Goal: Information Seeking & Learning: Learn about a topic

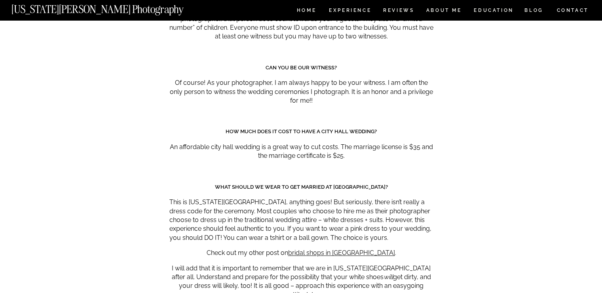
scroll to position [4043, 0]
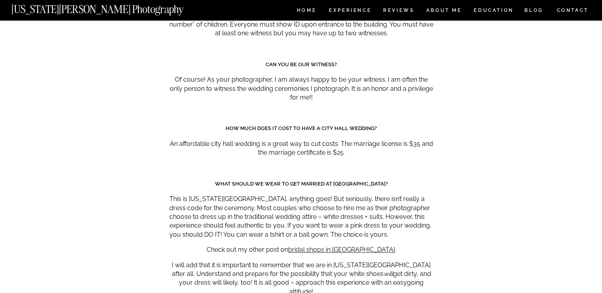
click at [326, 75] on p "Of course! As your photographer, I am always happy to be your witness. I am oft…" at bounding box center [301, 88] width 264 height 27
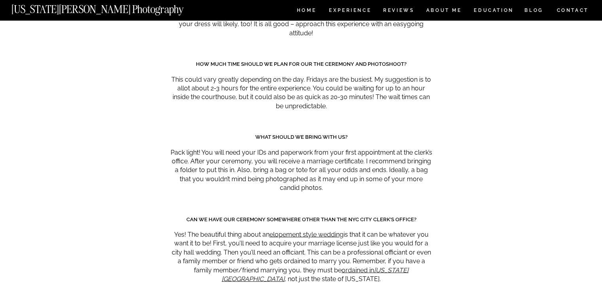
scroll to position [4368, 0]
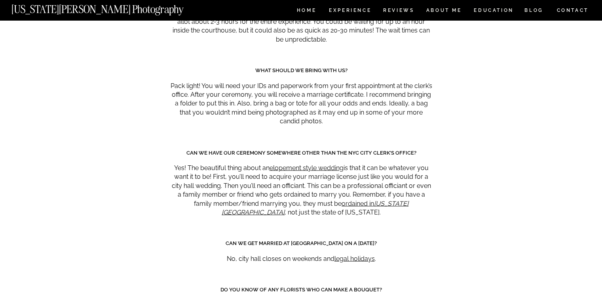
drag, startPoint x: 380, startPoint y: 6, endPoint x: 410, endPoint y: 186, distance: 182.3
click at [410, 223] on div at bounding box center [301, 231] width 264 height 16
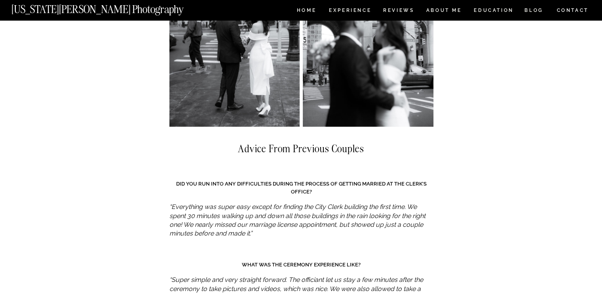
scroll to position [4827, 0]
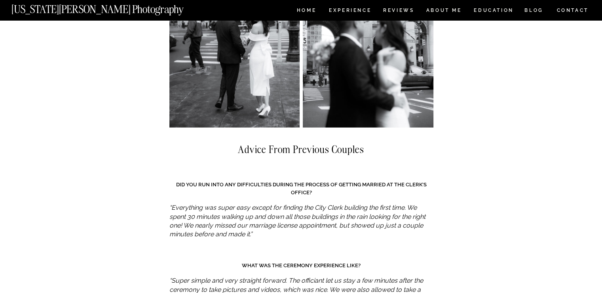
click at [407, 181] on h3 "Did you run into any difficulties during the process of getting married at the …" at bounding box center [301, 188] width 264 height 15
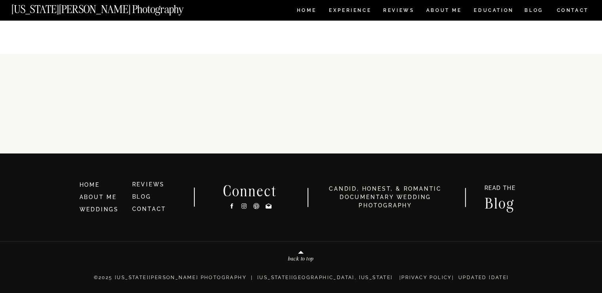
scroll to position [6206, 0]
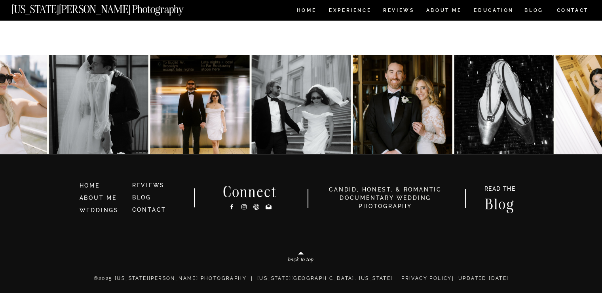
click at [196, 92] on img at bounding box center [199, 104] width 99 height 99
click at [106, 212] on link "WEDDINGS" at bounding box center [99, 210] width 39 height 6
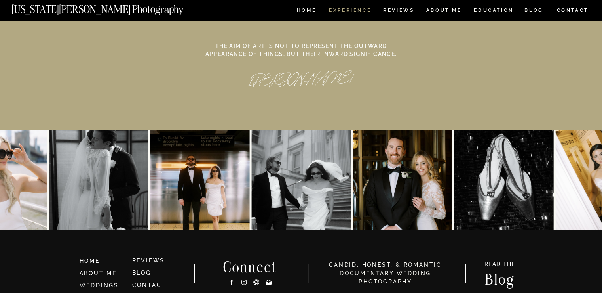
scroll to position [3645, 0]
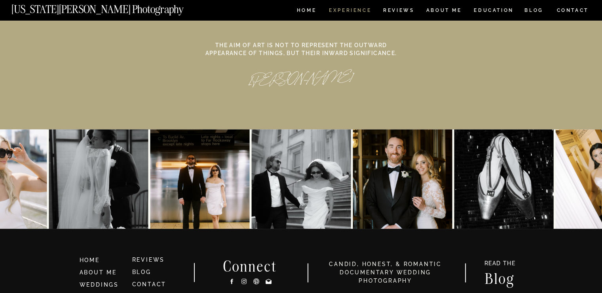
click at [338, 14] on nav "Experience" at bounding box center [350, 11] width 42 height 7
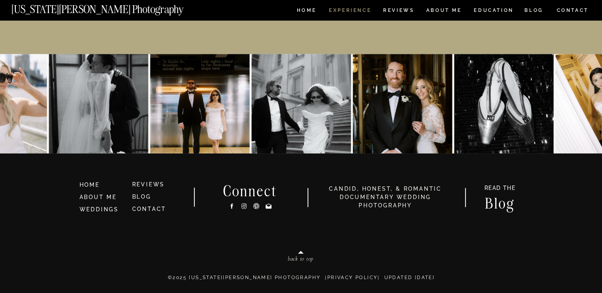
scroll to position [3720, 0]
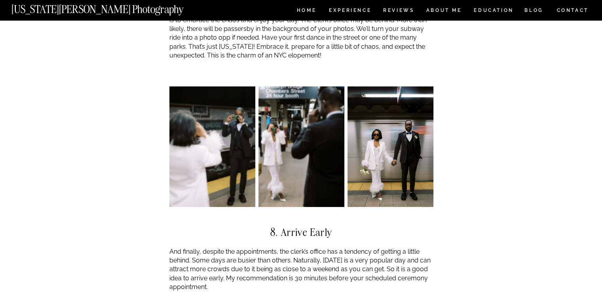
scroll to position [2971, 0]
click at [388, 126] on img at bounding box center [391, 146] width 86 height 120
click at [367, 133] on img at bounding box center [391, 146] width 86 height 120
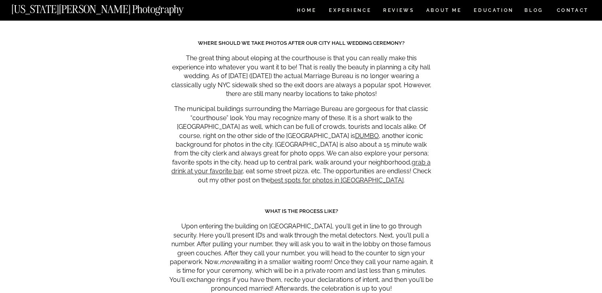
scroll to position [3642, 0]
